Goal: Obtain resource: Obtain resource

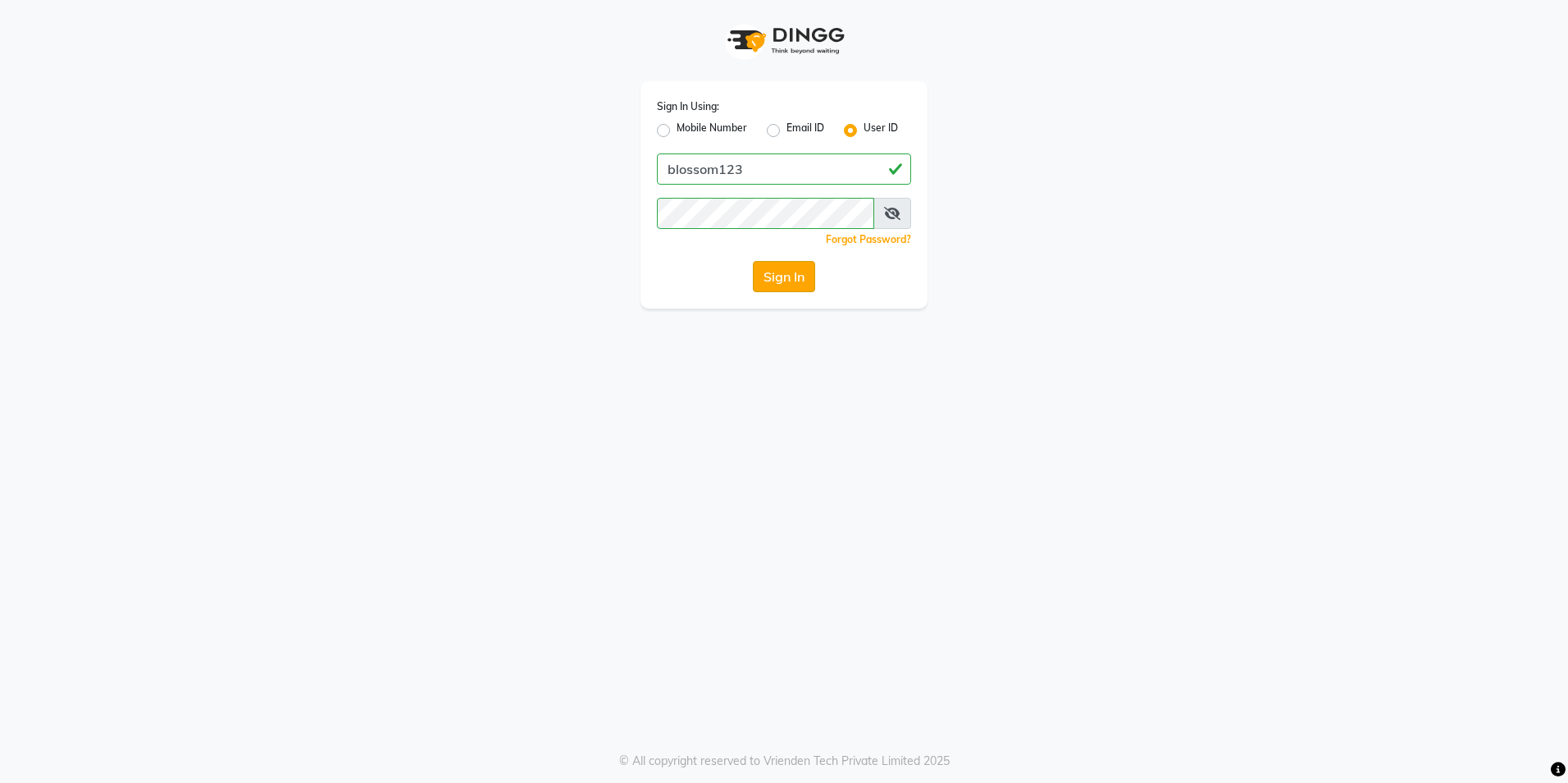
click at [777, 268] on button "Sign In" at bounding box center [784, 277] width 62 height 32
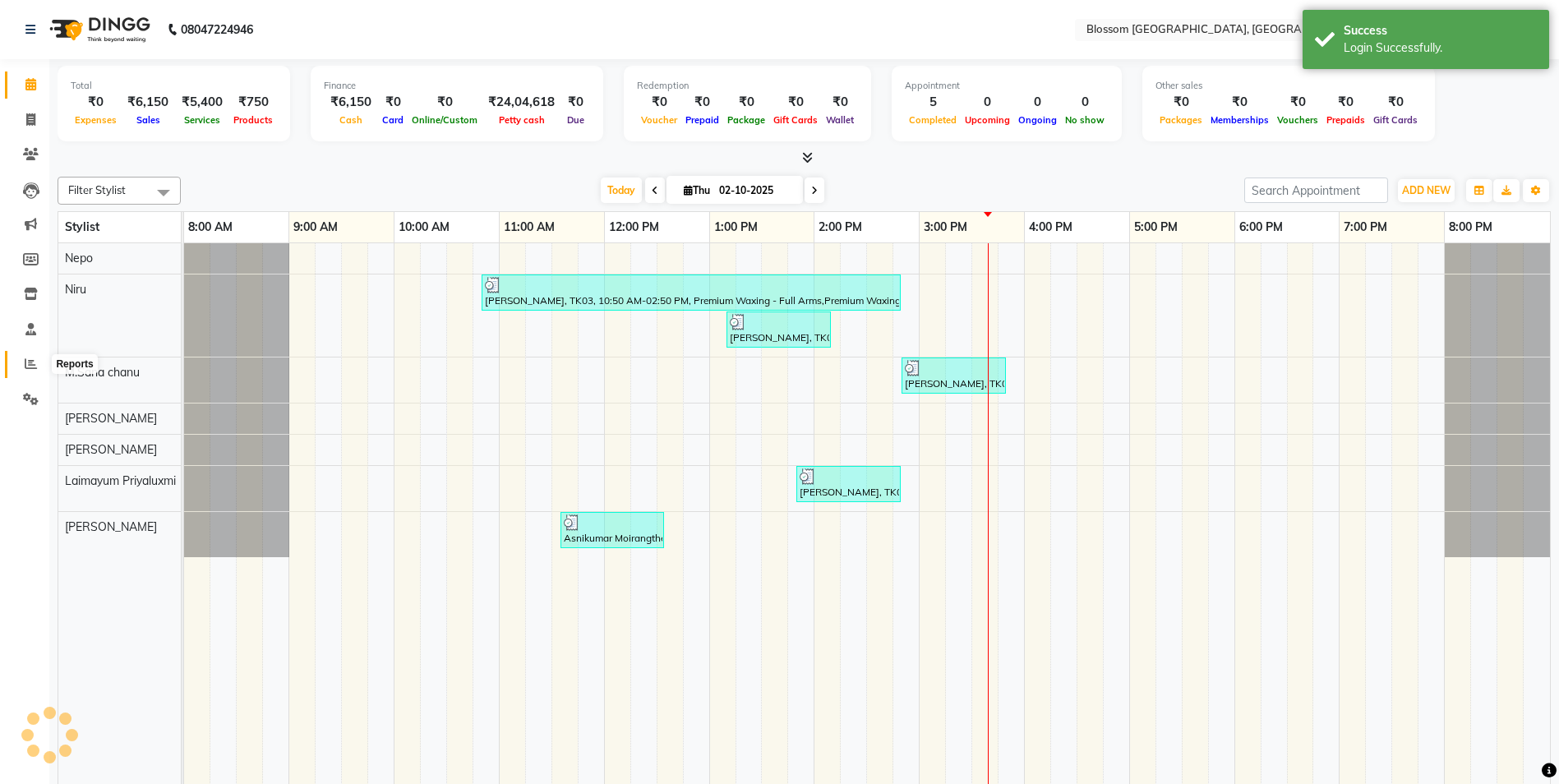
click at [39, 360] on span at bounding box center [31, 365] width 29 height 19
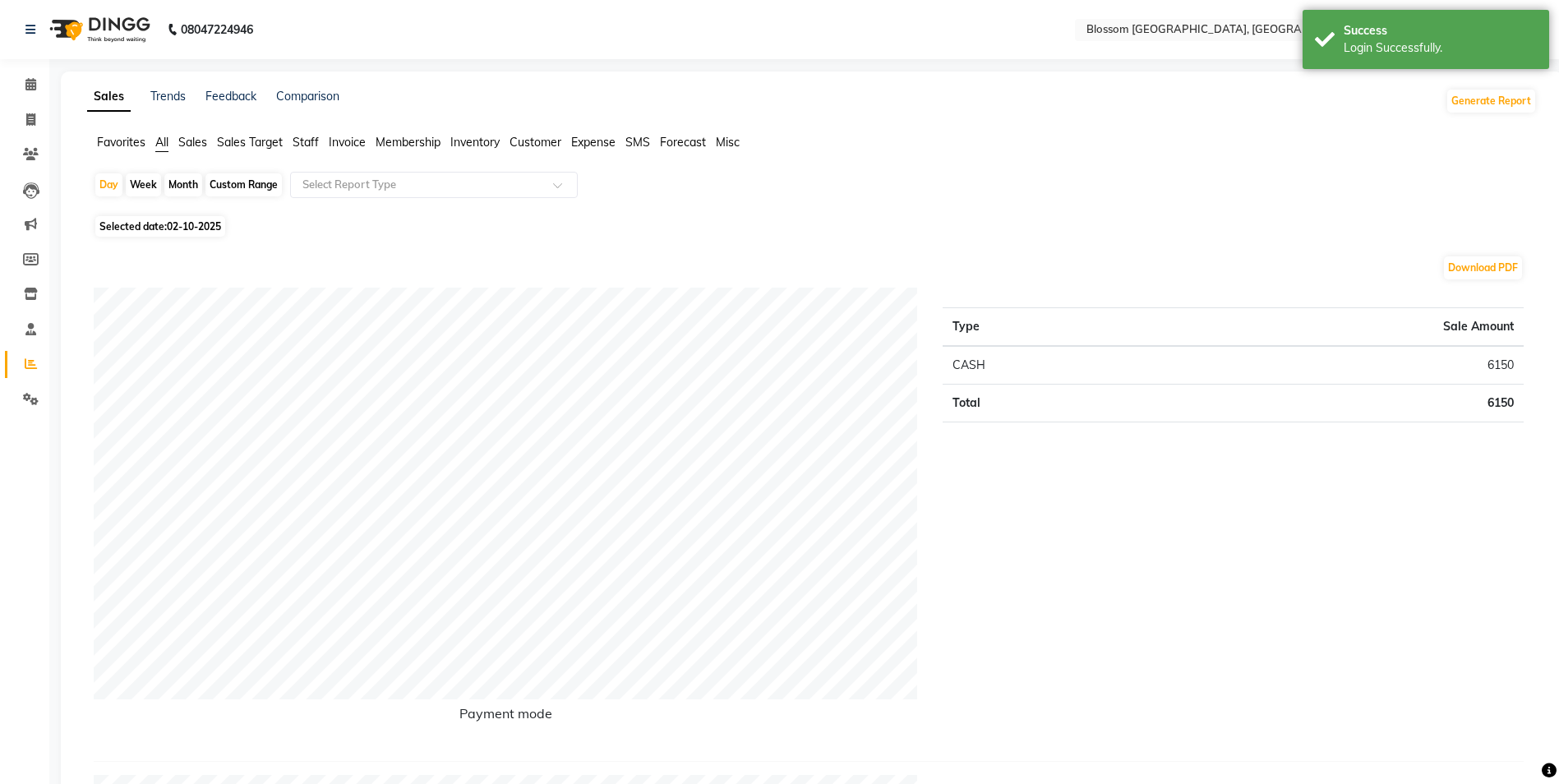
click at [350, 146] on span "Invoice" at bounding box center [347, 142] width 37 height 15
click at [526, 186] on input "text" at bounding box center [418, 184] width 237 height 17
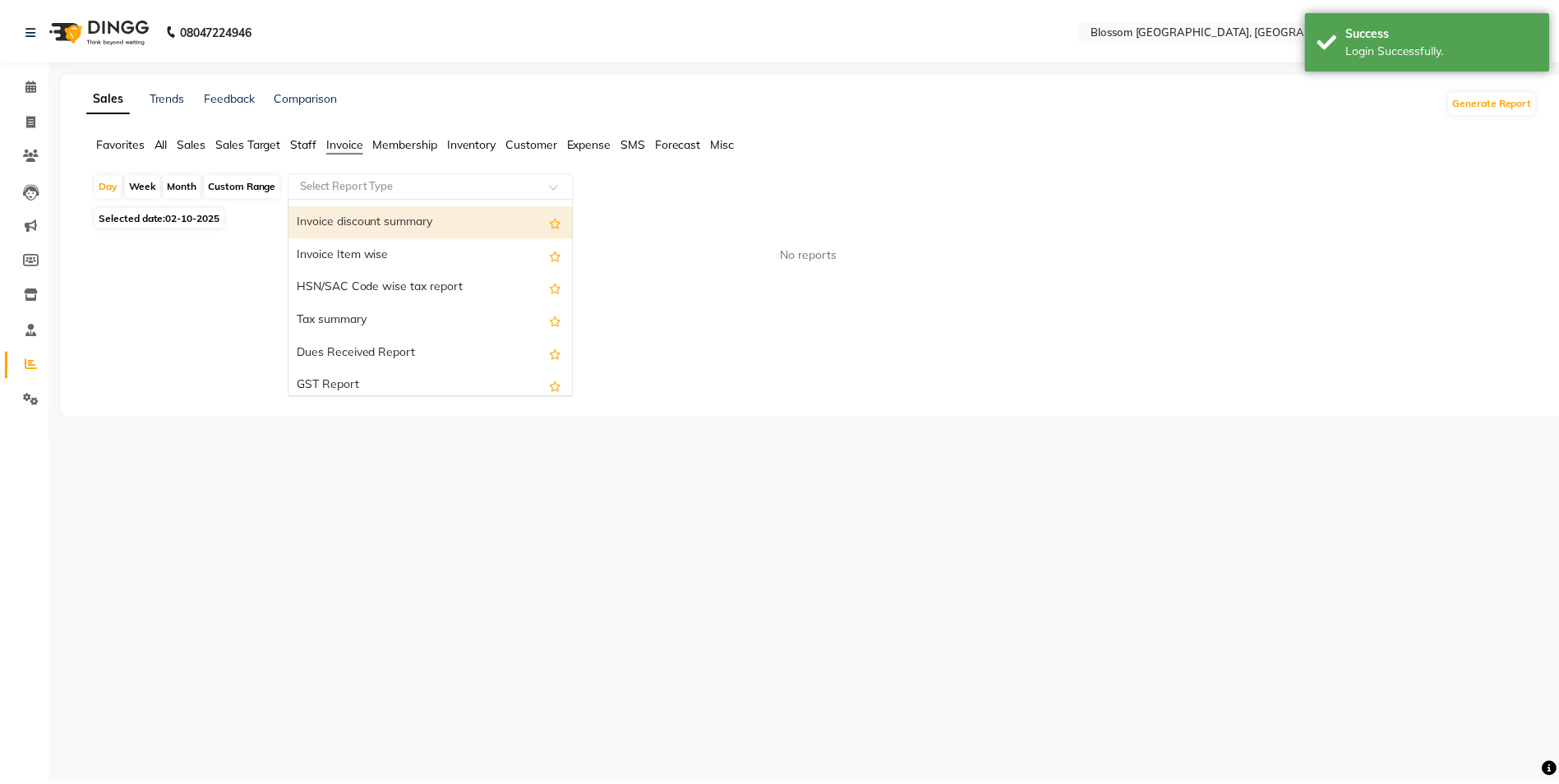
scroll to position [164, 0]
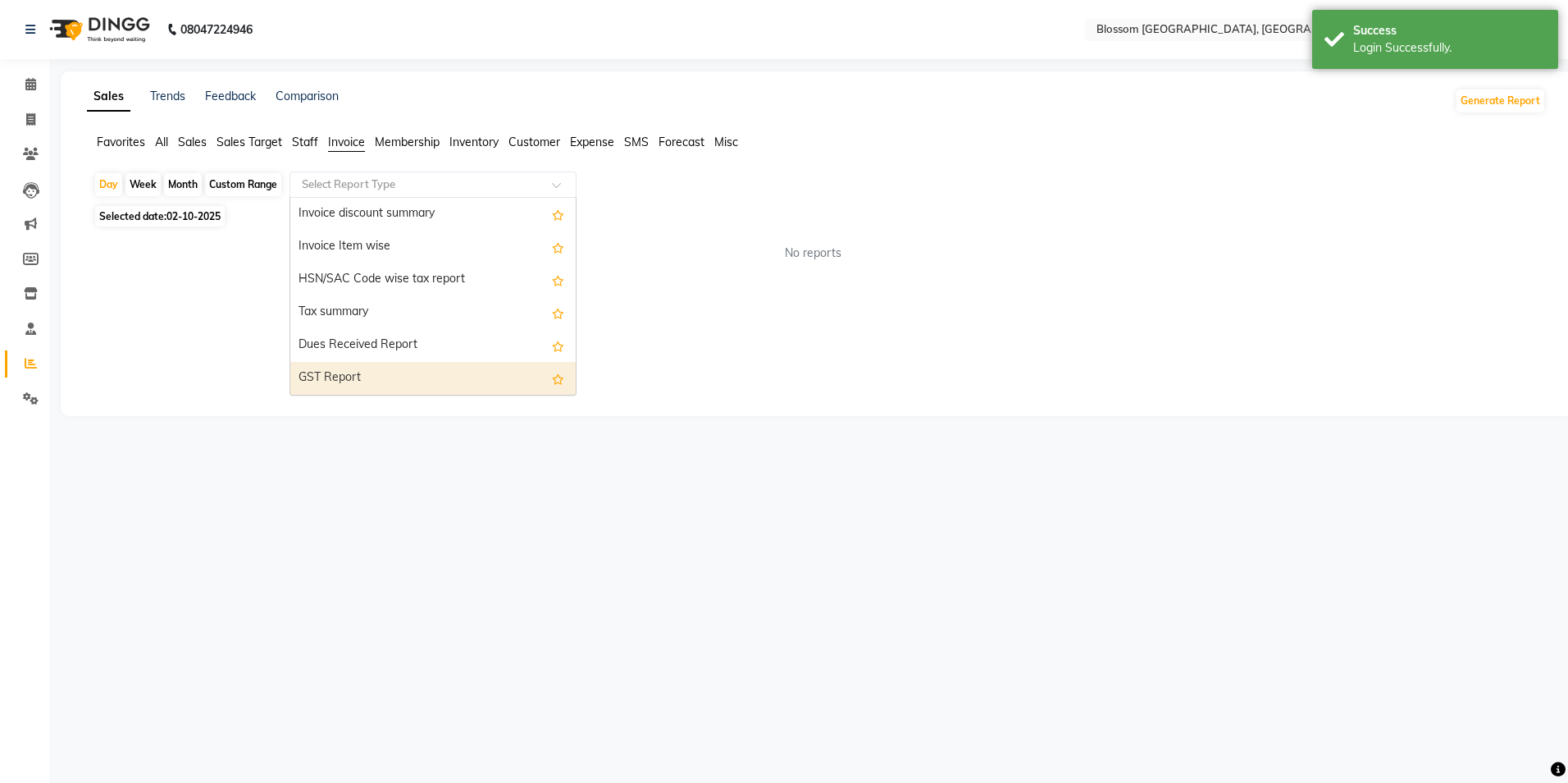
click at [362, 370] on div "GST Report" at bounding box center [433, 377] width 285 height 32
select select "full_report"
select select "csv"
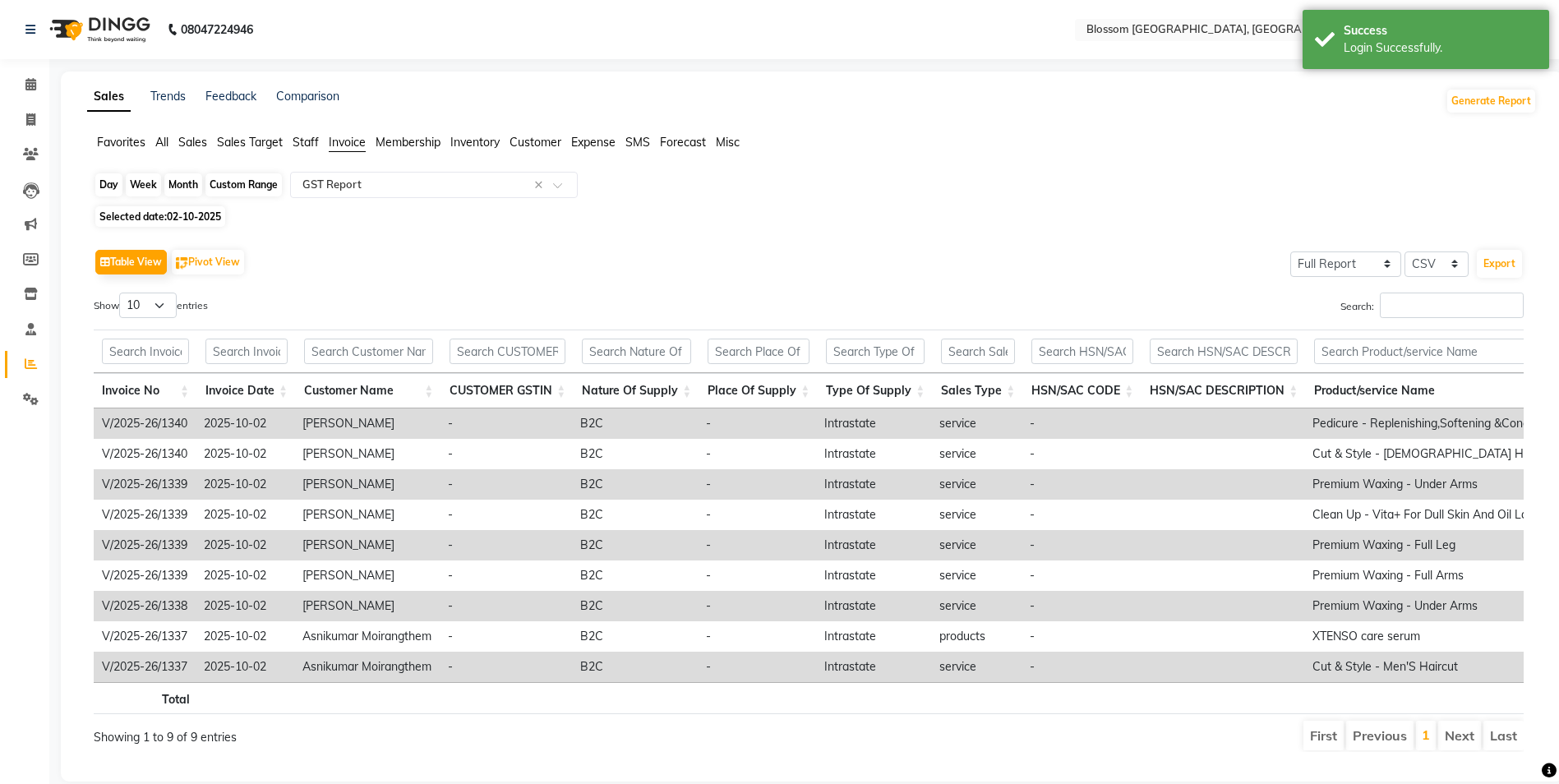
click at [114, 178] on div "Day" at bounding box center [109, 185] width 27 height 23
select select "10"
select select "2025"
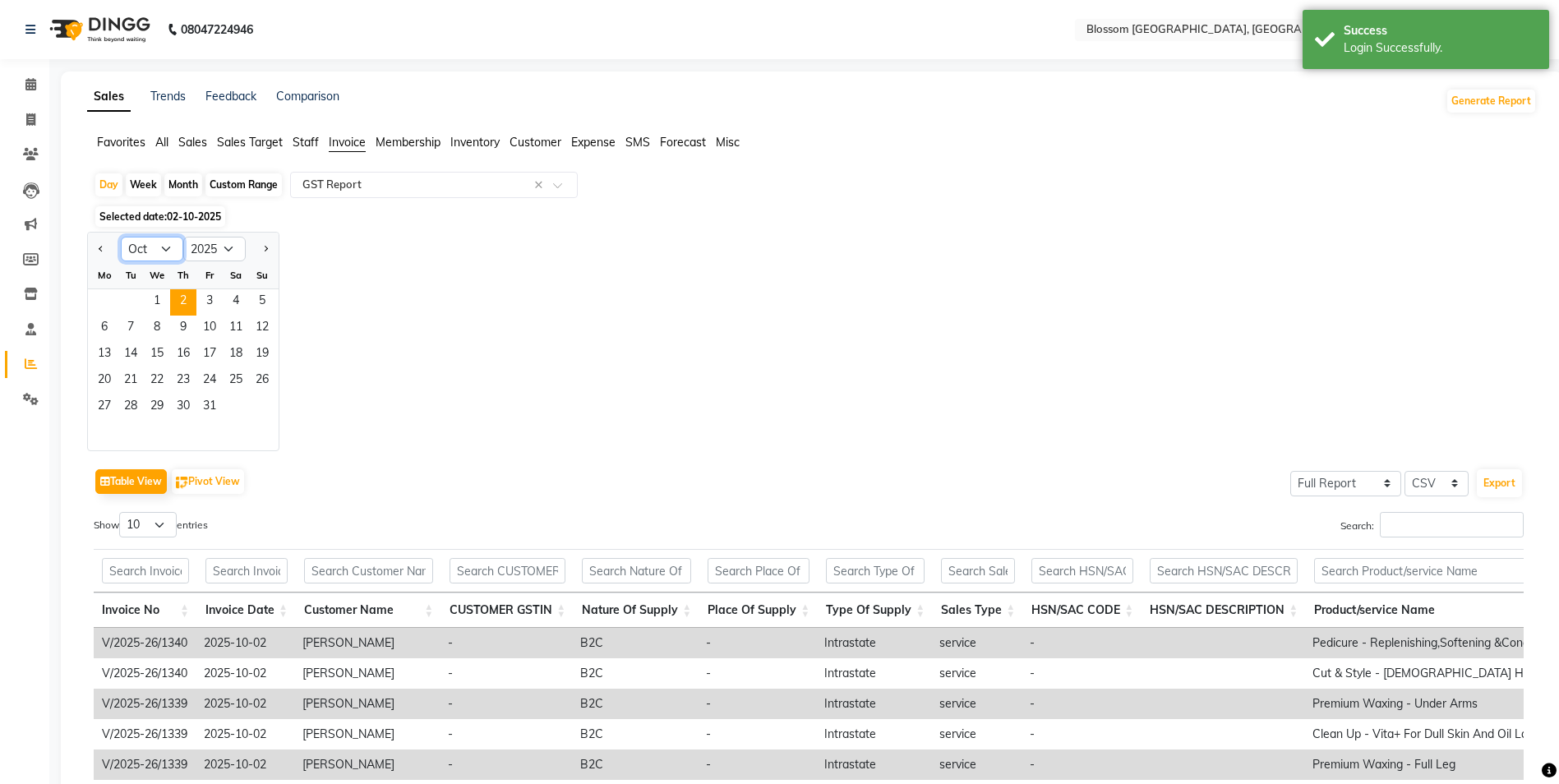
click at [168, 249] on select "Jan Feb Mar Apr May Jun [DATE] Aug Sep Oct Nov Dec" at bounding box center [152, 249] width 62 height 25
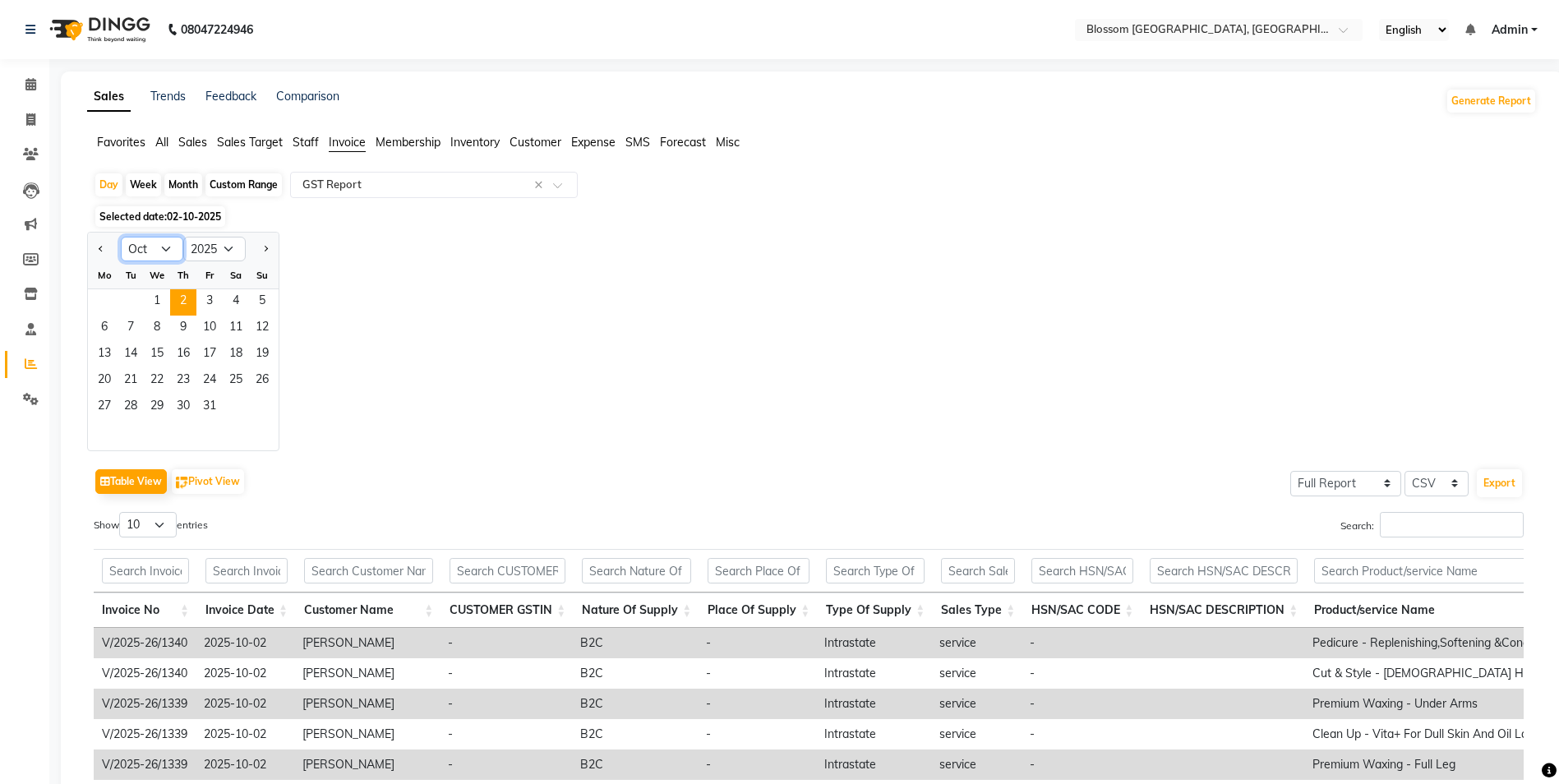
select select "7"
click at [121, 237] on select "Jan Feb Mar Apr May Jun [DATE] Aug Sep Oct Nov Dec" at bounding box center [152, 249] width 62 height 25
click at [236, 353] on span "19" at bounding box center [236, 355] width 26 height 26
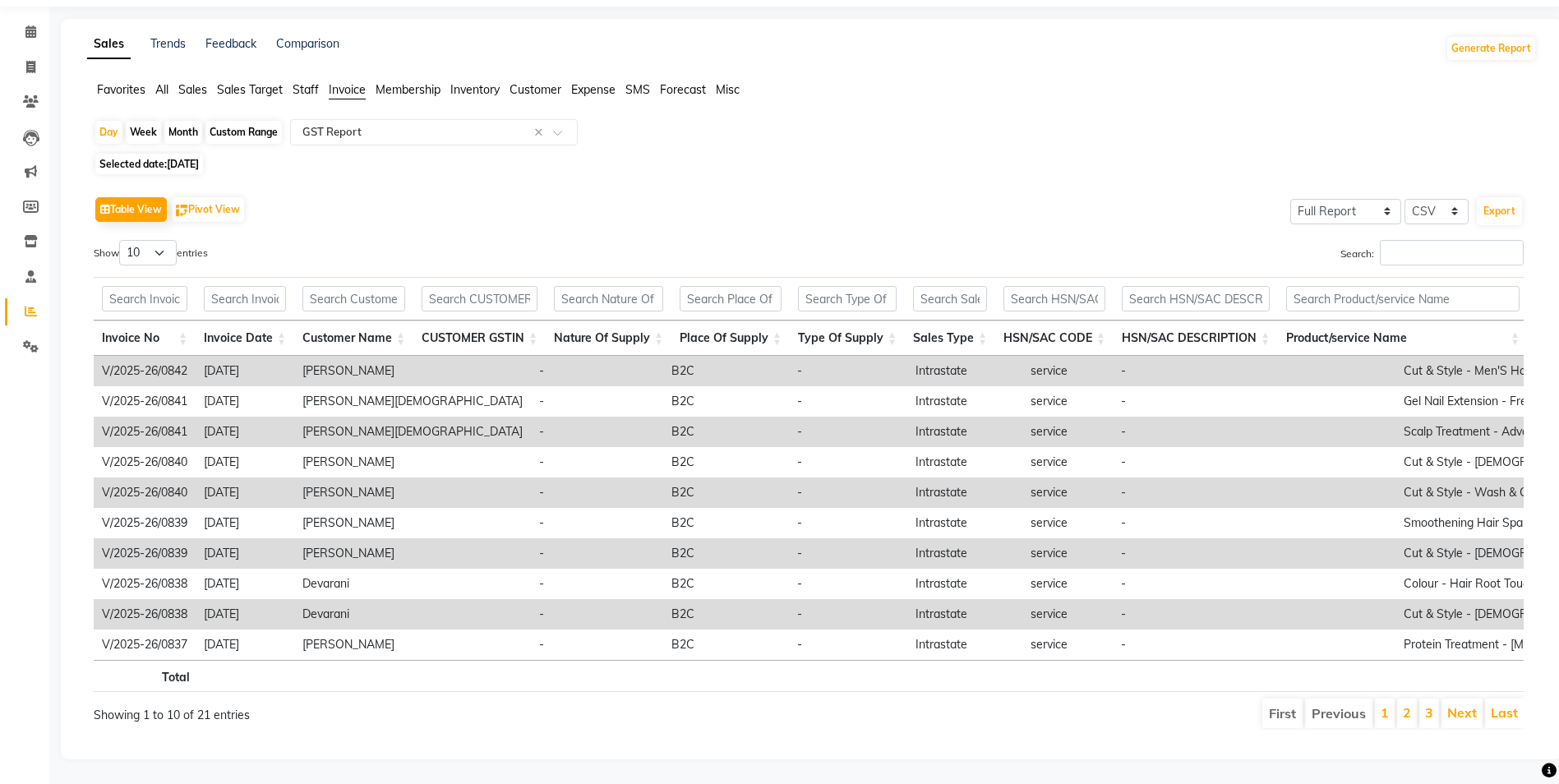
scroll to position [77, 0]
click at [1502, 197] on button "Export" at bounding box center [1499, 211] width 46 height 28
